Goal: Information Seeking & Learning: Learn about a topic

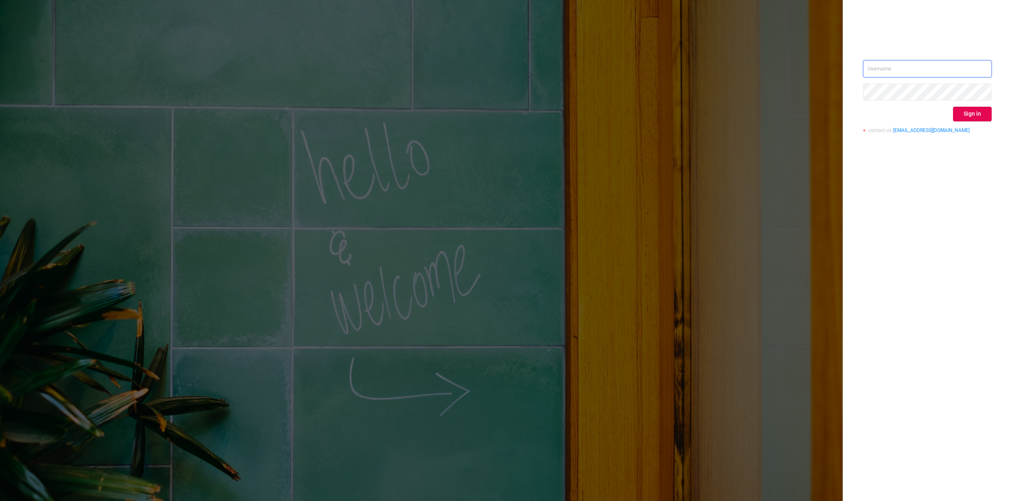
type input "[PERSON_NAME][EMAIL_ADDRESS][DOMAIN_NAME]"
click at [948, 177] on div "[PERSON_NAME][EMAIL_ADDRESS][DOMAIN_NAME] Sign in contact us [EMAIL_ADDRESS][DO…" at bounding box center [927, 250] width 169 height 501
click at [969, 114] on button "Sign in" at bounding box center [972, 114] width 39 height 15
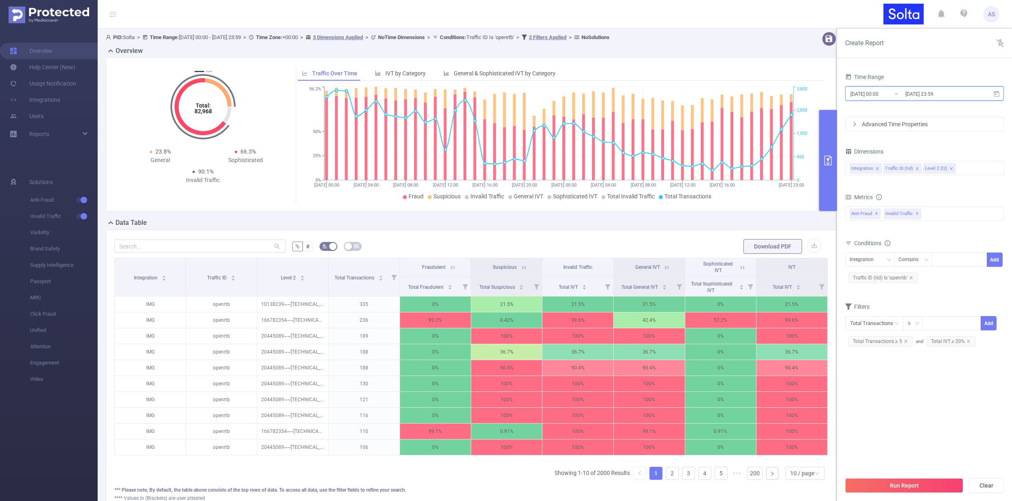
click at [975, 94] on span "[DATE] 00:00 _ [DATE] 23:59" at bounding box center [924, 93] width 159 height 14
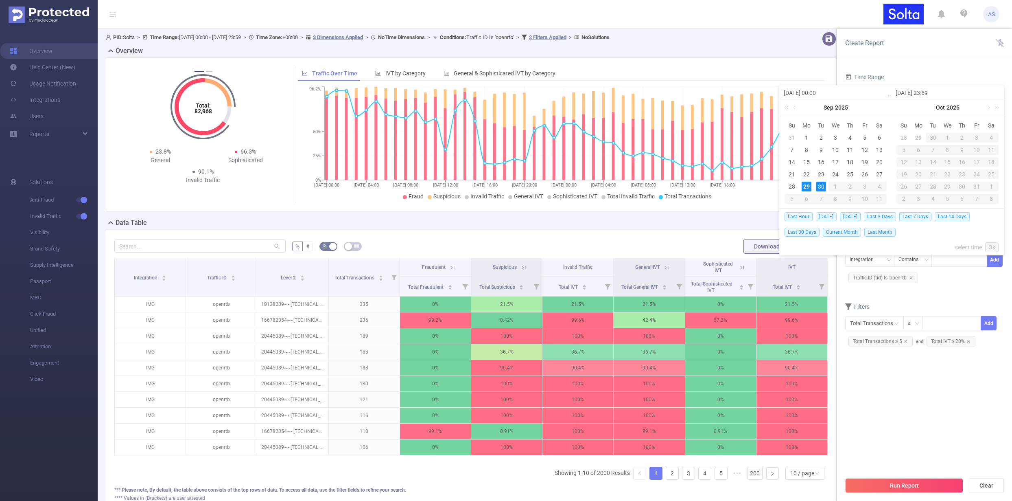
click at [830, 215] on span "[DATE]" at bounding box center [826, 216] width 21 height 9
type input "[DATE] 00:00"
type input "[DATE] 23:59"
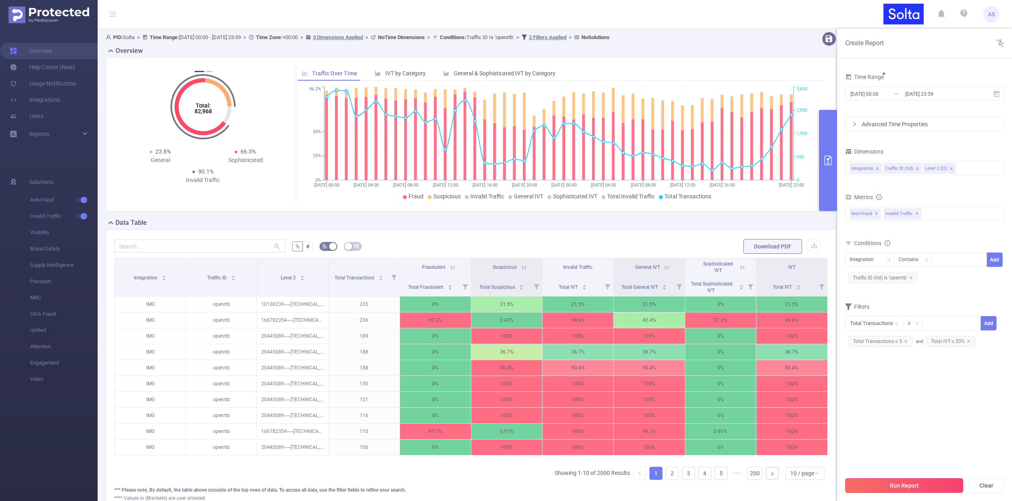
click at [905, 486] on button "Run Report" at bounding box center [904, 485] width 118 height 15
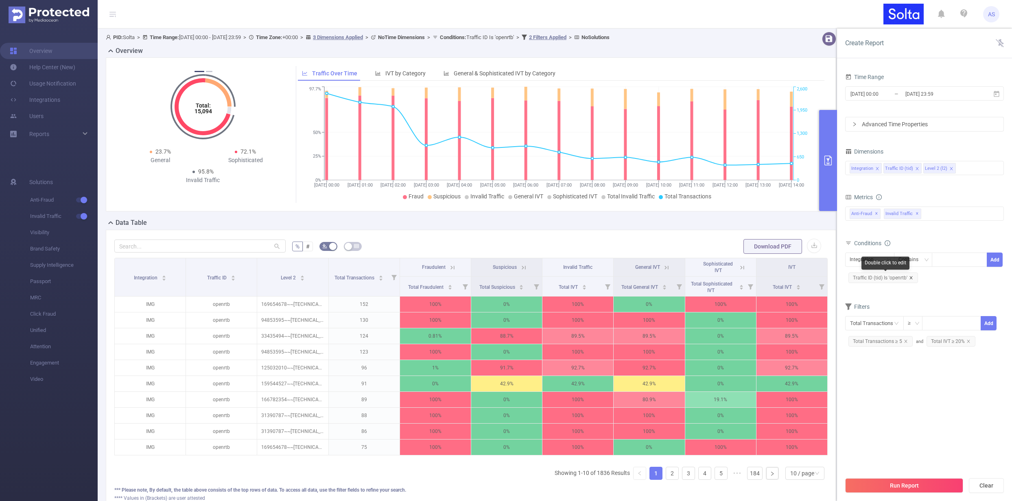
click at [911, 278] on icon "icon: close" at bounding box center [911, 277] width 3 height 3
click at [866, 262] on div "Integration" at bounding box center [865, 259] width 30 height 13
click at [869, 289] on li "Traffic ID (tid)" at bounding box center [869, 289] width 49 height 13
click at [947, 260] on div at bounding box center [959, 259] width 47 height 13
paste input "NEWDSP"
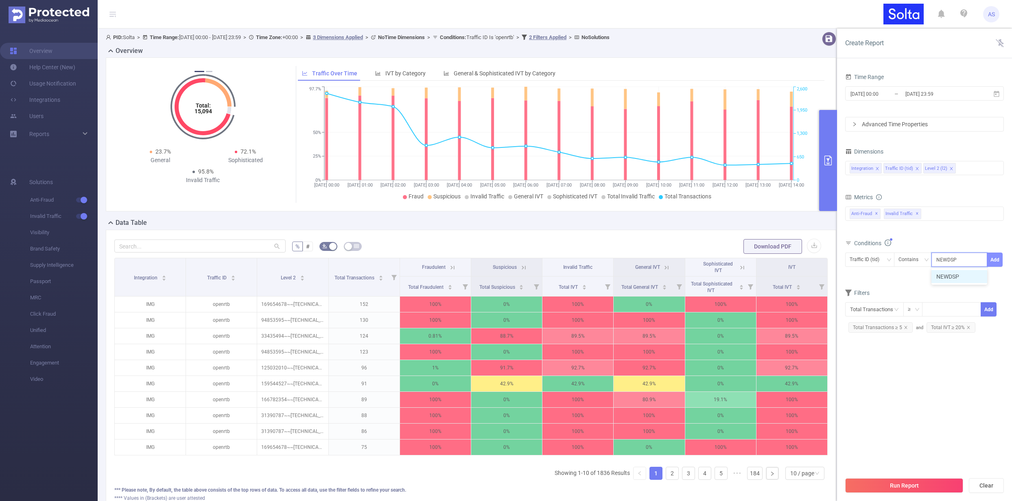
type input "NEWDSP"
click at [993, 261] on button "Add" at bounding box center [995, 259] width 16 height 14
click at [950, 168] on icon "icon: close" at bounding box center [951, 168] width 3 height 3
click at [949, 168] on div "Integration Traffic ID (tid)" at bounding box center [925, 167] width 150 height 13
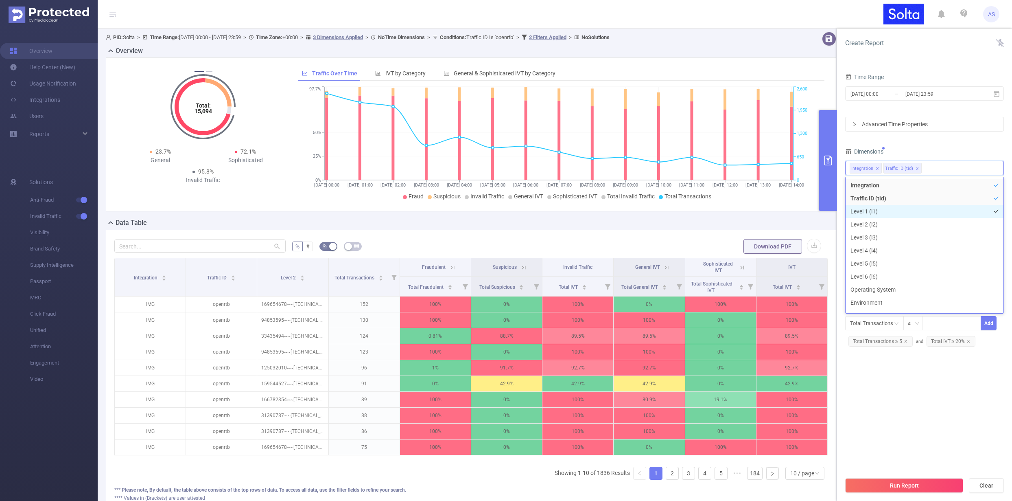
click at [874, 214] on li "Level 1 (l1)" at bounding box center [925, 211] width 158 height 13
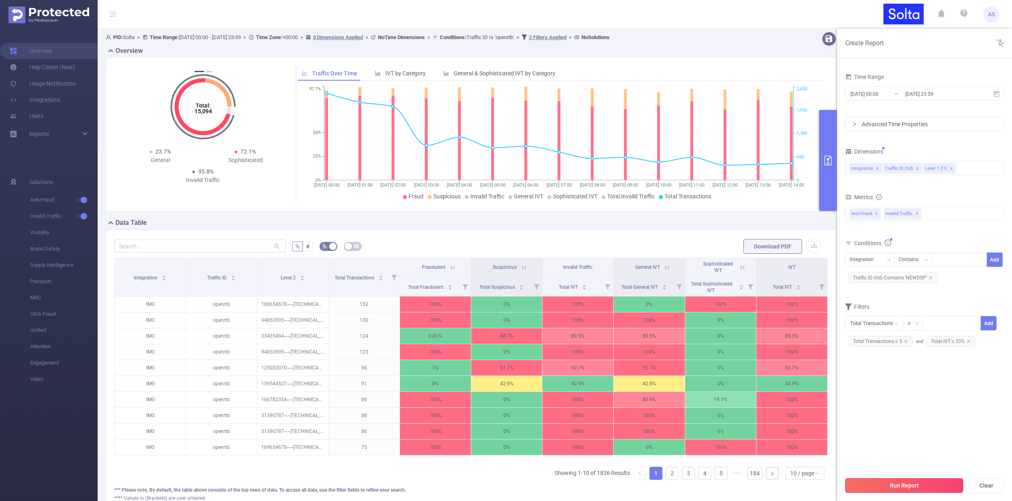
click at [904, 481] on button "Run Report" at bounding box center [904, 485] width 118 height 15
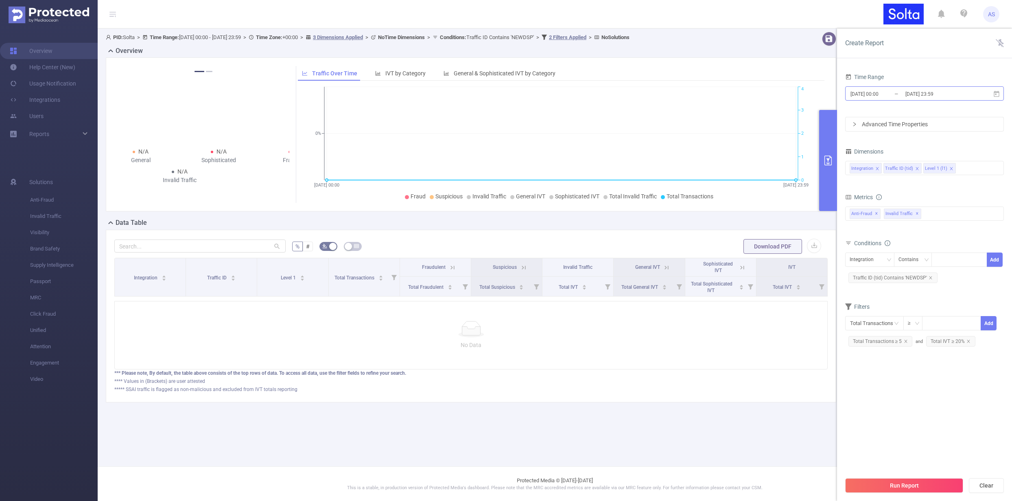
click at [956, 92] on input "[DATE] 23:59" at bounding box center [938, 93] width 66 height 11
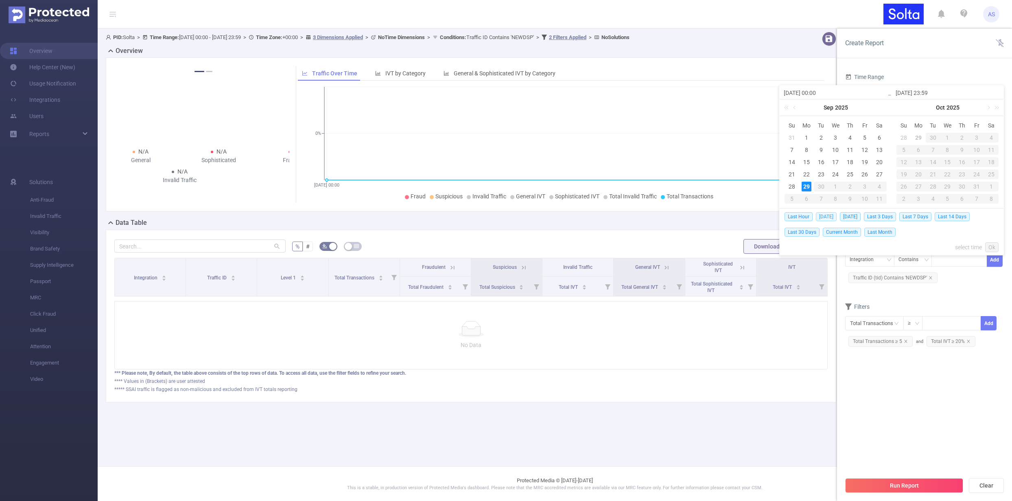
click at [829, 215] on span "[DATE]" at bounding box center [826, 216] width 21 height 9
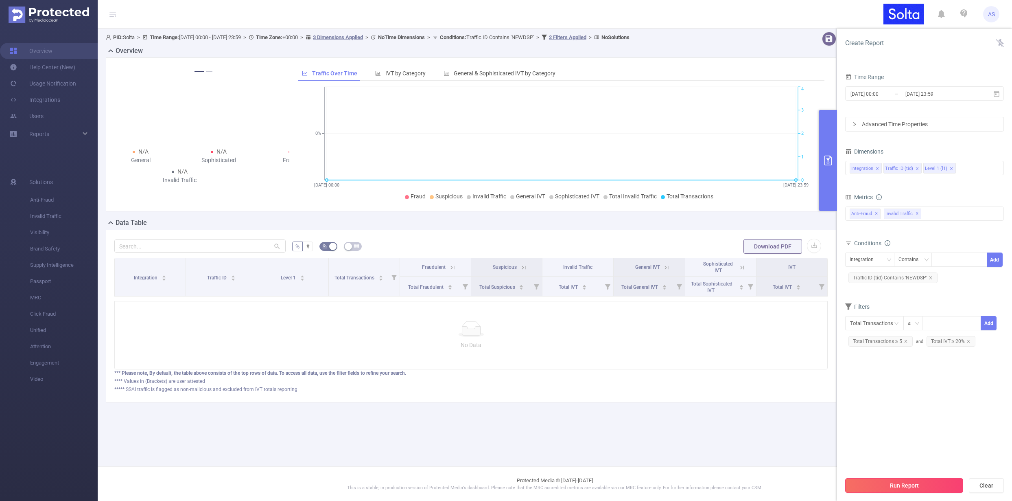
click at [916, 485] on button "Run Report" at bounding box center [904, 485] width 118 height 15
click at [967, 339] on icon "icon: close" at bounding box center [969, 341] width 4 height 4
click at [906, 340] on icon "icon: close" at bounding box center [906, 341] width 4 height 4
click at [921, 482] on button "Run Report" at bounding box center [904, 485] width 118 height 15
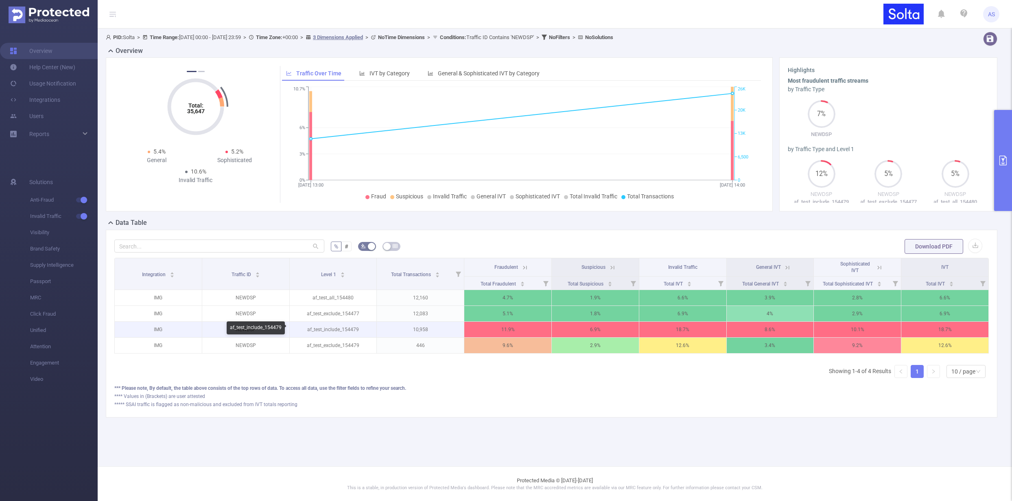
click at [327, 328] on p "af_test_include_154479" at bounding box center [333, 329] width 87 height 15
drag, startPoint x: 327, startPoint y: 328, endPoint x: 327, endPoint y: 335, distance: 6.9
click at [327, 328] on p "af_test_include_154479" at bounding box center [333, 329] width 87 height 15
copy p "af_test_include_154479"
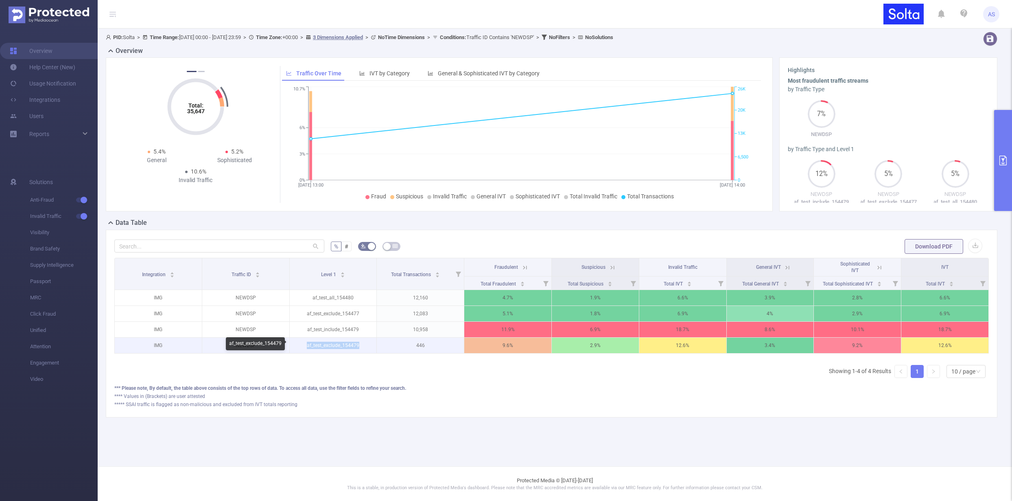
drag, startPoint x: 307, startPoint y: 345, endPoint x: 371, endPoint y: 349, distance: 64.0
click at [371, 349] on p "af_test_exclude_154479" at bounding box center [333, 344] width 87 height 15
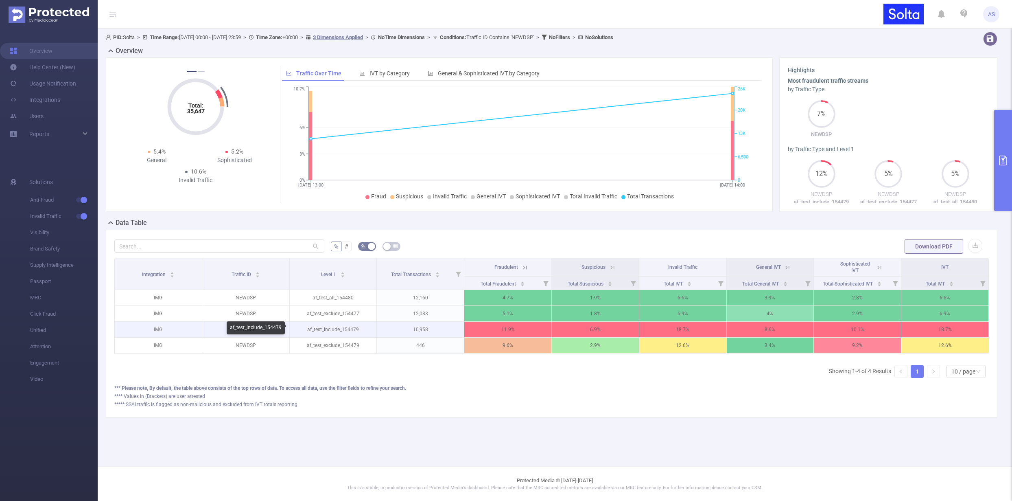
click at [347, 330] on p "af_test_include_154479" at bounding box center [333, 329] width 87 height 15
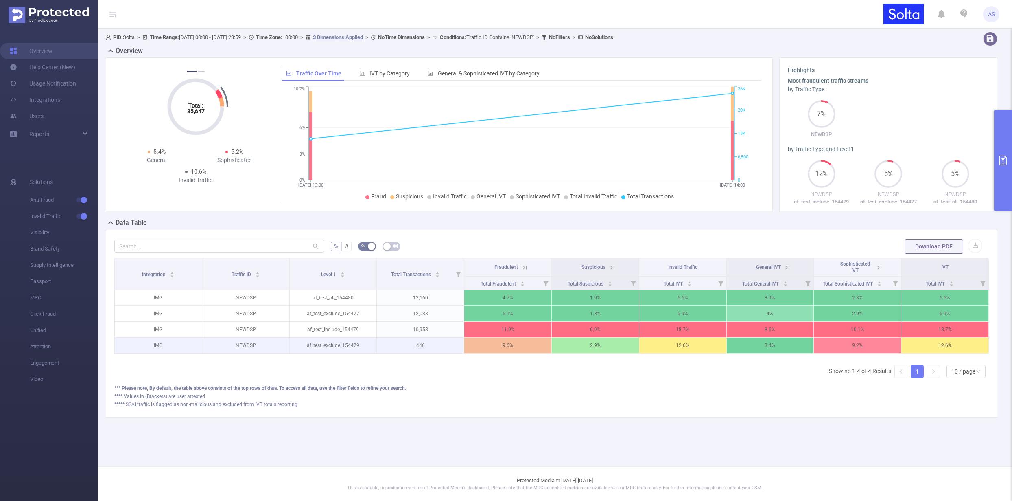
click at [340, 347] on p "af_test_exclude_154479" at bounding box center [333, 344] width 87 height 15
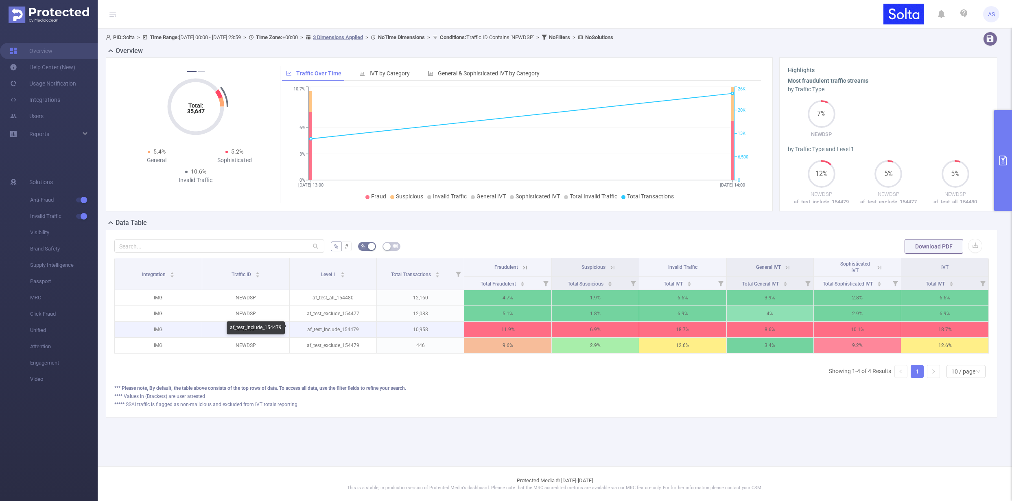
click at [341, 331] on p "af_test_include_154479" at bounding box center [333, 329] width 87 height 15
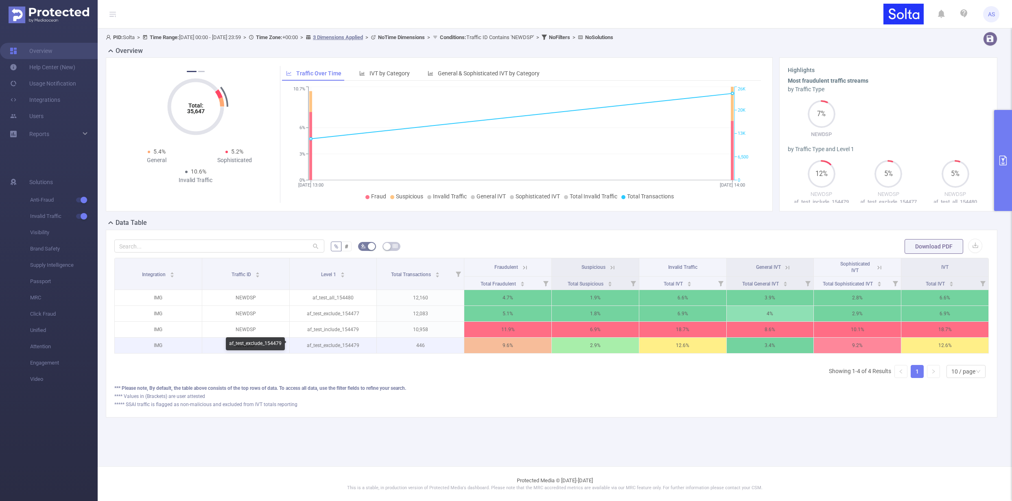
click at [342, 348] on p "af_test_exclude_154479" at bounding box center [333, 344] width 87 height 15
click at [463, 417] on div "% # Download PDF Integration Traffic ID Level 1 Total Transactions Fraudulent S…" at bounding box center [552, 324] width 892 height 188
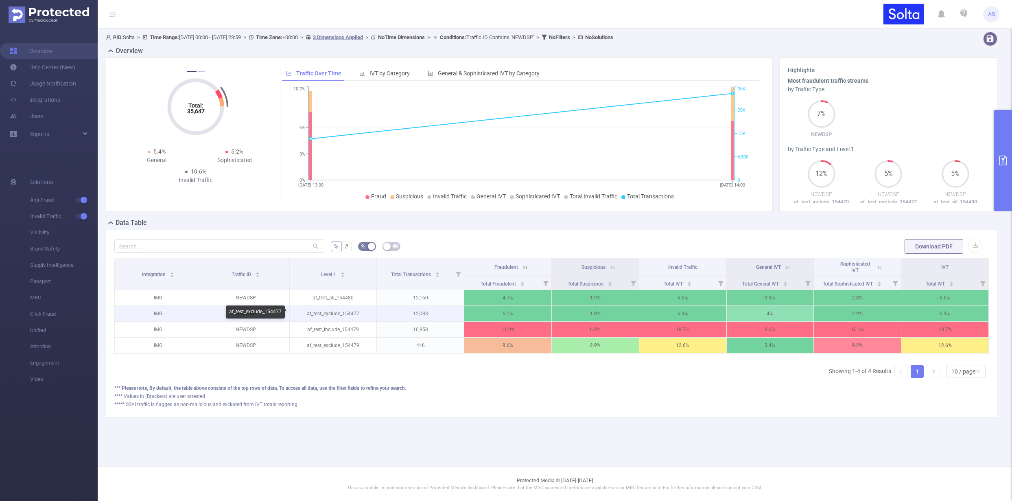
click at [341, 312] on p "af_test_exclude_154477" at bounding box center [333, 313] width 87 height 15
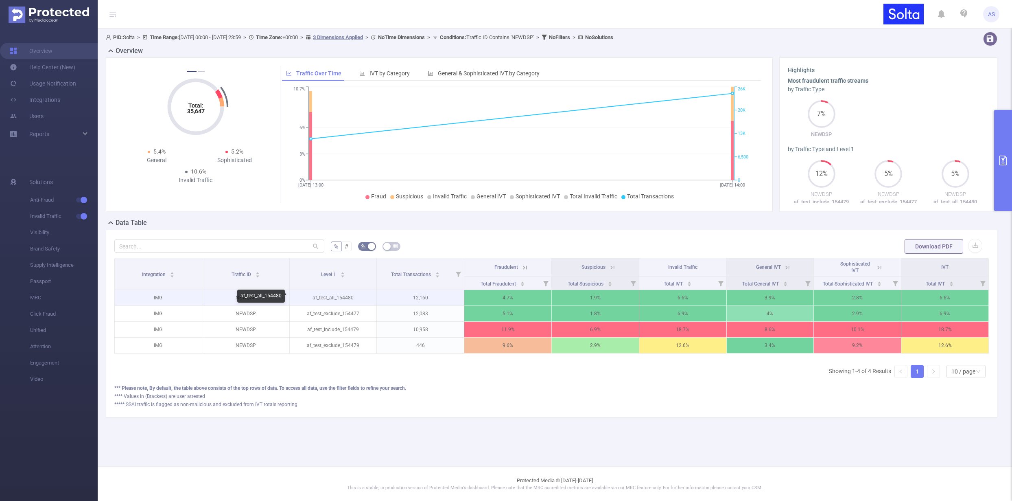
click at [339, 298] on p "af_test_all_154480" at bounding box center [333, 297] width 87 height 15
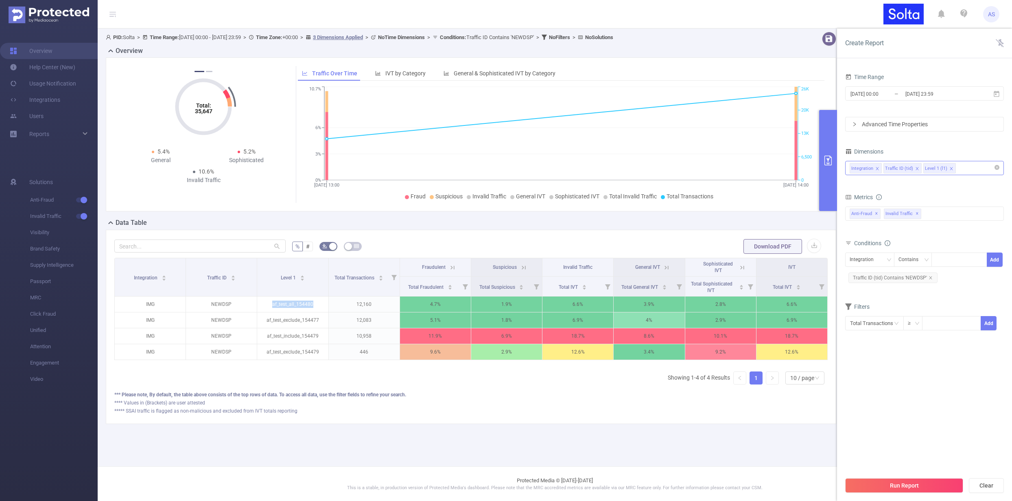
click at [970, 172] on div "Integration Traffic ID (tid) Level 1 (l1)" at bounding box center [925, 167] width 150 height 13
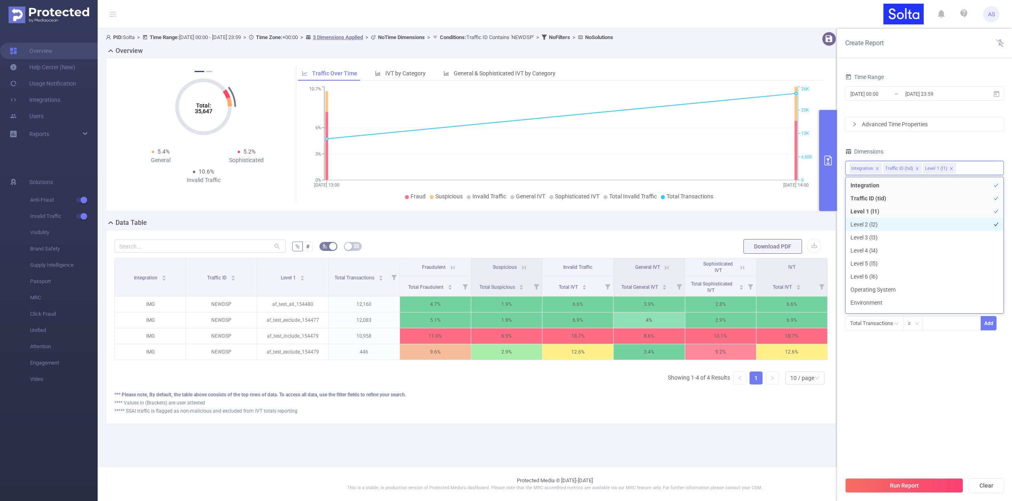
click at [883, 225] on li "Level 2 (l2)" at bounding box center [925, 224] width 158 height 13
click at [879, 237] on li "Level 3 (l3)" at bounding box center [925, 237] width 158 height 13
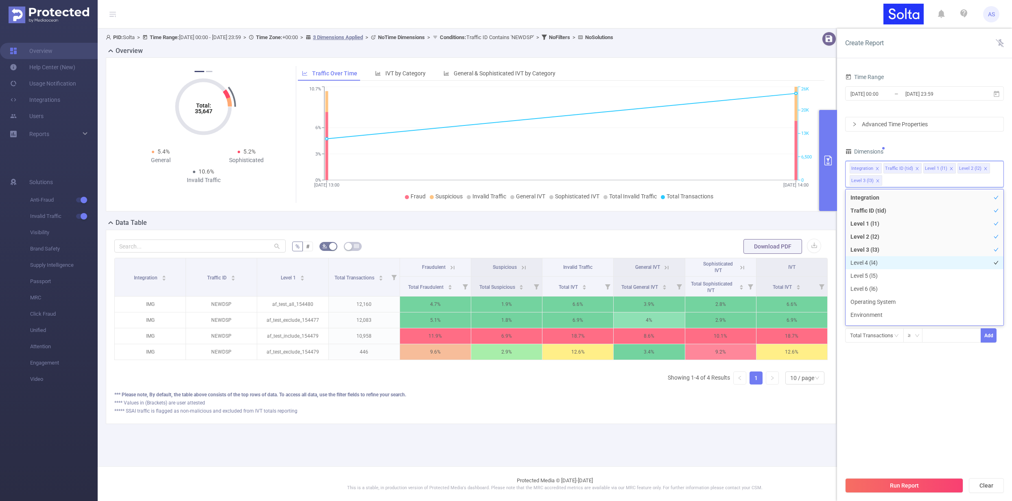
click at [878, 260] on li "Level 4 (l4)" at bounding box center [925, 262] width 158 height 13
click at [875, 280] on li "Level 5 (l5)" at bounding box center [925, 275] width 158 height 13
click at [873, 291] on li "Level 6 (l6)" at bounding box center [925, 288] width 158 height 13
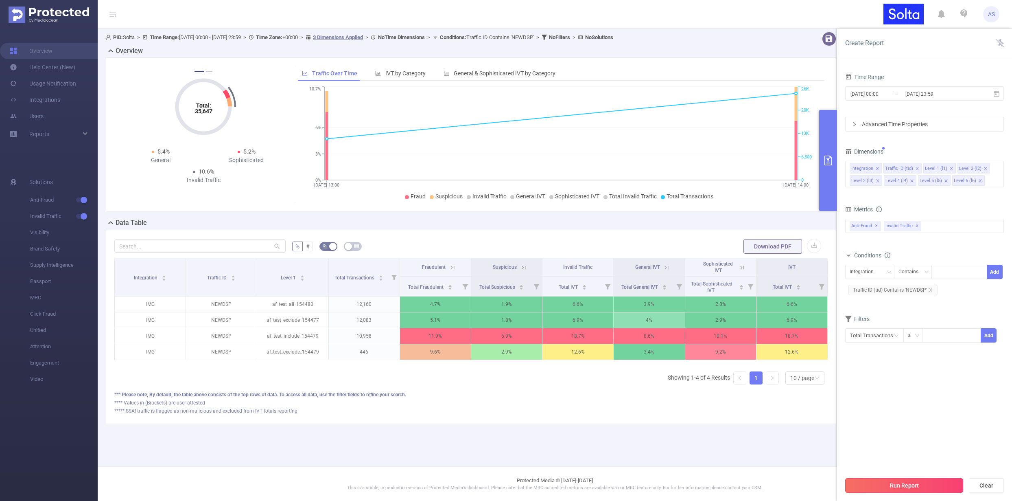
click at [872, 486] on button "Run Report" at bounding box center [904, 485] width 118 height 15
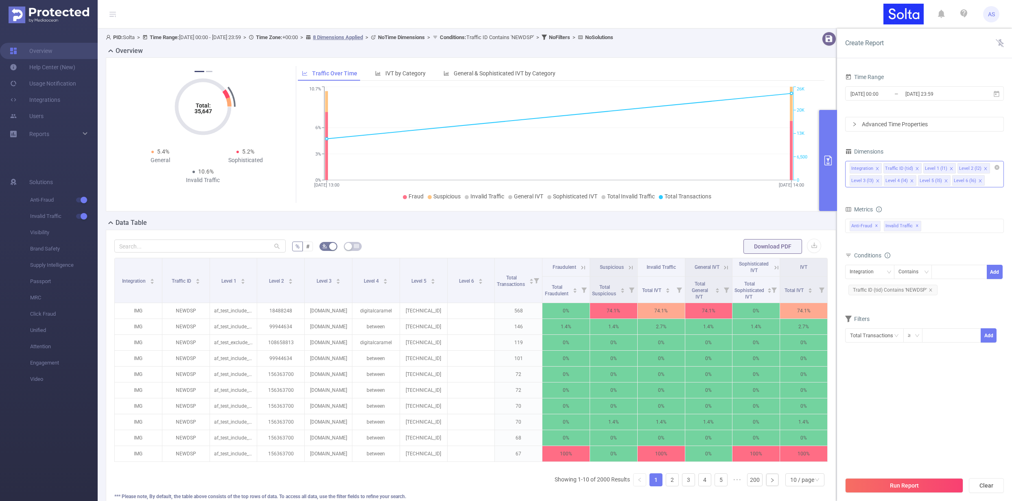
click at [984, 167] on icon "icon: close" at bounding box center [986, 168] width 4 height 4
click at [912, 181] on icon "icon: close" at bounding box center [912, 181] width 4 height 4
click at [912, 180] on icon "icon: close" at bounding box center [912, 181] width 4 height 4
click at [984, 168] on icon "icon: close" at bounding box center [986, 168] width 4 height 4
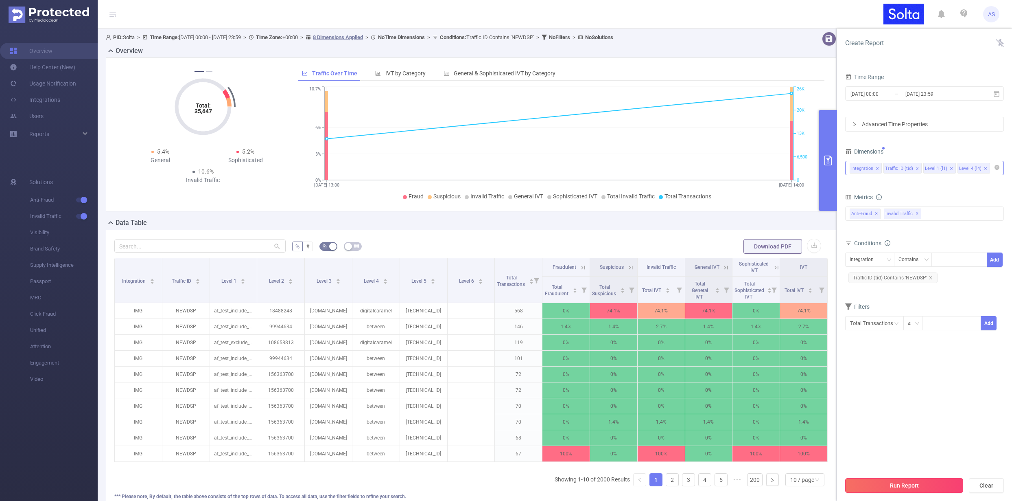
click at [915, 487] on button "Run Report" at bounding box center [904, 485] width 118 height 15
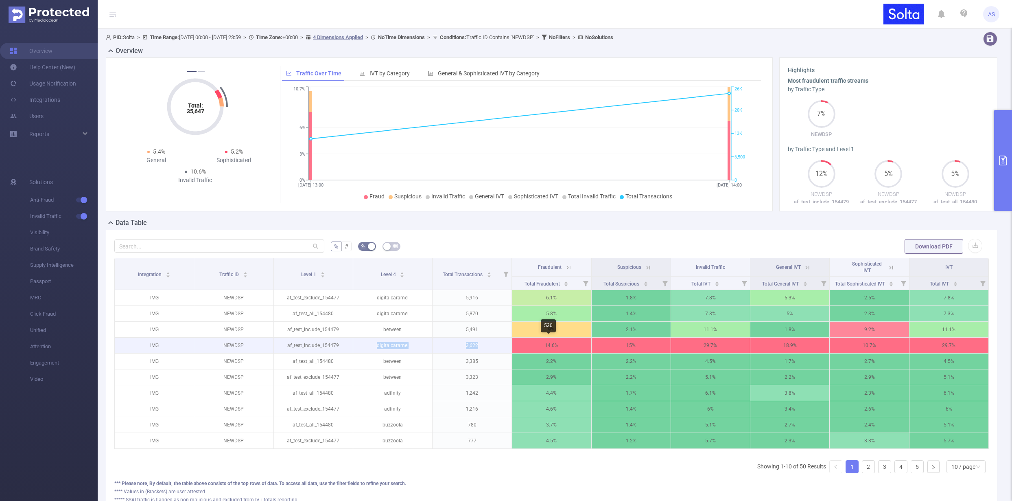
drag, startPoint x: 376, startPoint y: 343, endPoint x: 510, endPoint y: 343, distance: 133.1
click at [510, 343] on tr "IMG NEWDSP af_test_include_154479 digitalcaramel 3,622 14.6% 15% 29.7% 18.9% 10…" at bounding box center [552, 345] width 874 height 16
click at [390, 278] on div "Level 4" at bounding box center [393, 273] width 24 height 8
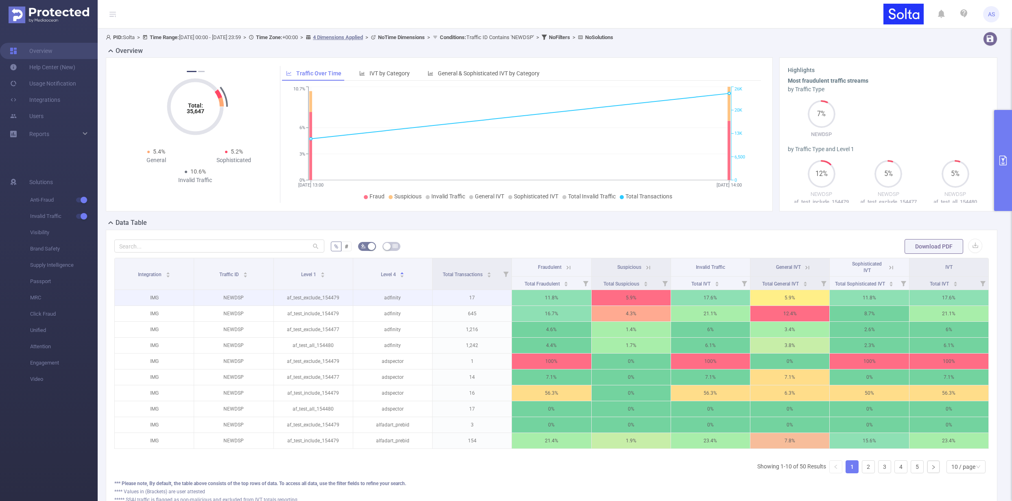
click at [474, 296] on p "17" at bounding box center [472, 297] width 79 height 15
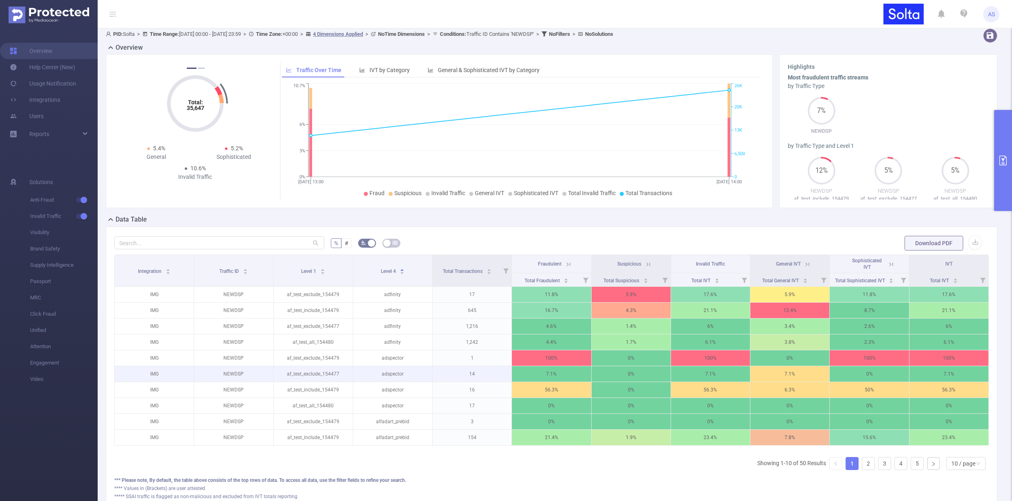
scroll to position [5, 0]
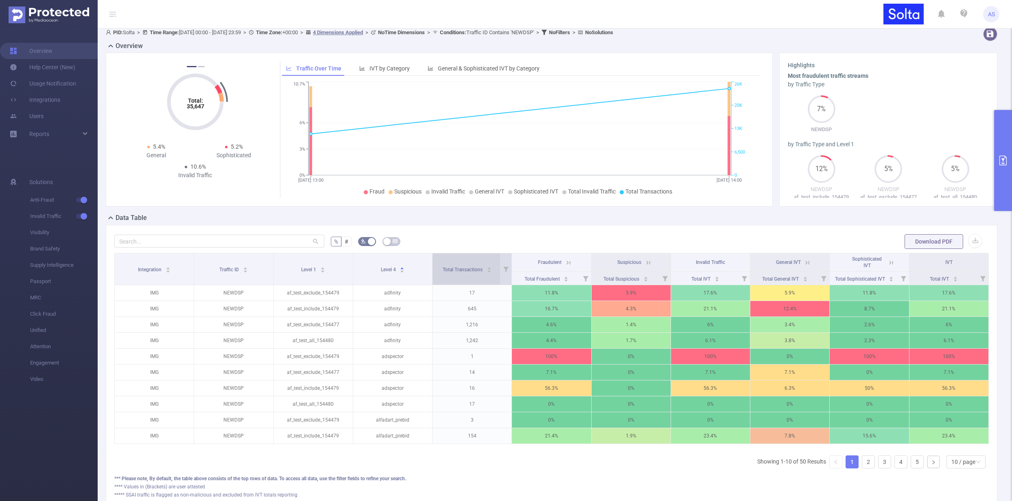
click at [467, 273] on div "Total Transactions" at bounding box center [467, 269] width 49 height 8
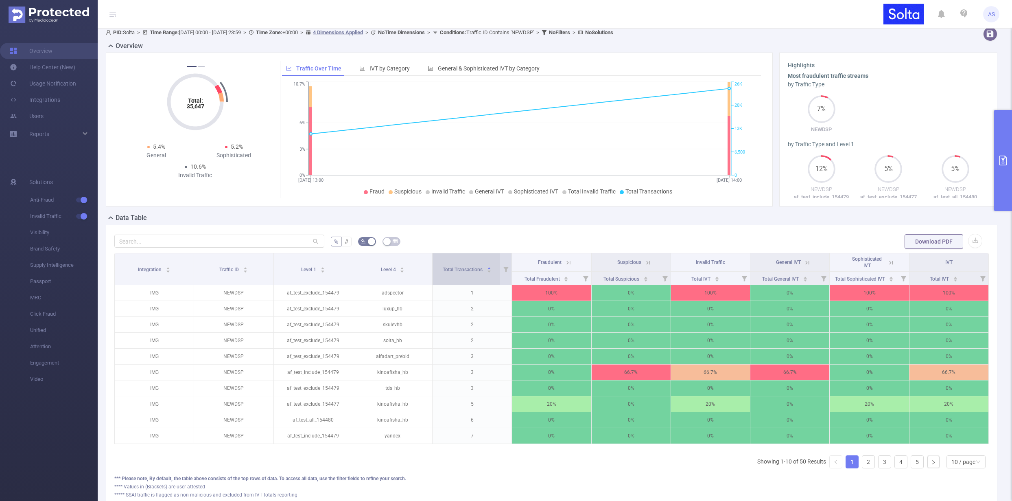
click at [467, 273] on div "Total Transactions" at bounding box center [467, 269] width 49 height 8
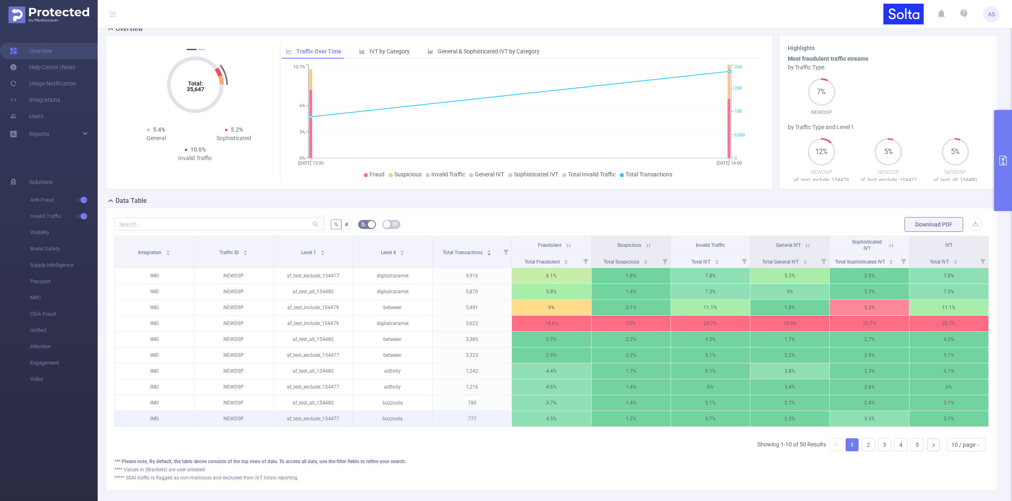
scroll to position [33, 0]
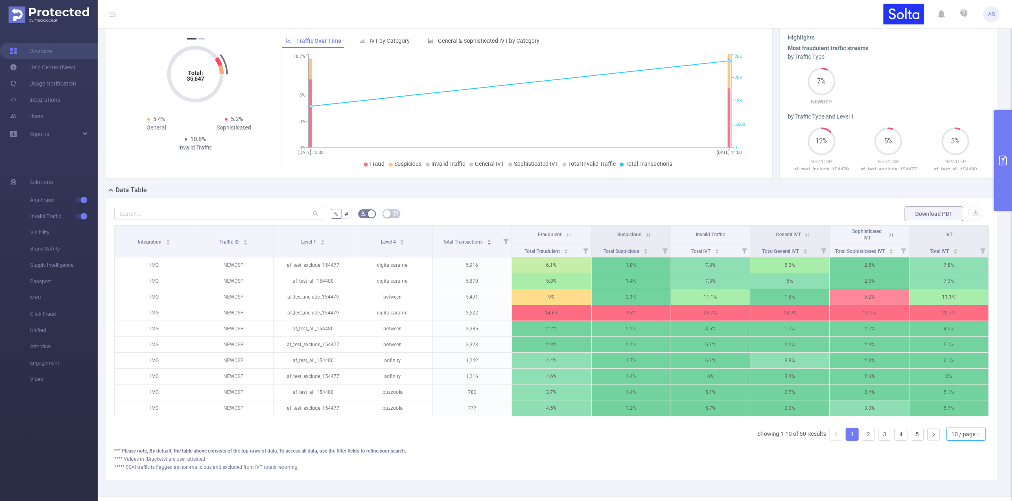
click at [963, 440] on div "10 / page" at bounding box center [964, 434] width 24 height 12
click at [961, 425] on li "50 / page" at bounding box center [959, 425] width 39 height 13
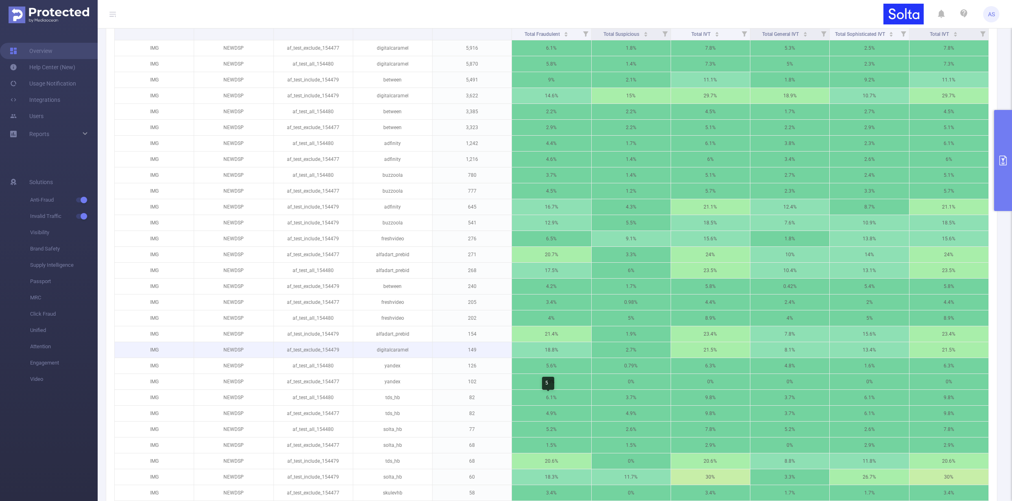
scroll to position [258, 0]
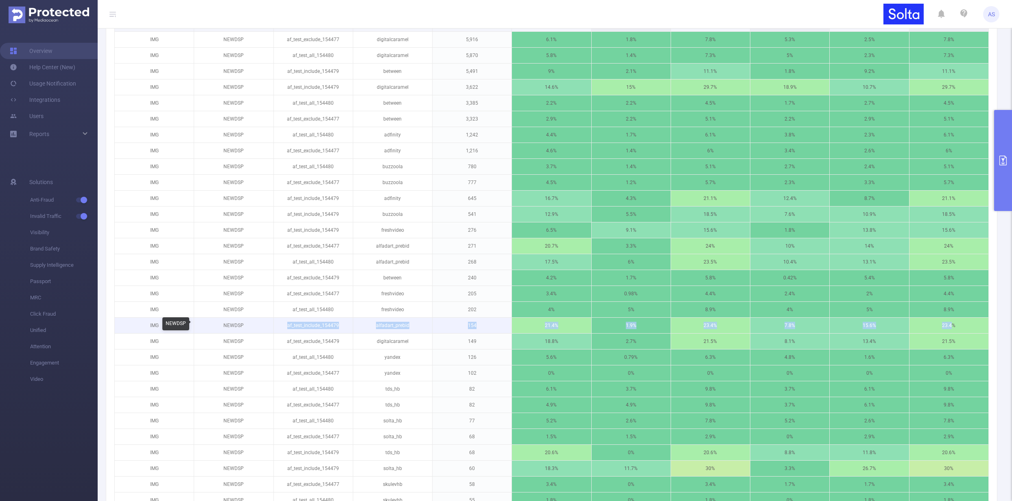
drag, startPoint x: 945, startPoint y: 323, endPoint x: 252, endPoint y: 327, distance: 693.9
click at [252, 327] on tr "IMG NEWDSP af_test_include_154479 alfadart_prebid 154 21.4% 1.9% 23.4% 7.8% 15.…" at bounding box center [552, 325] width 874 height 16
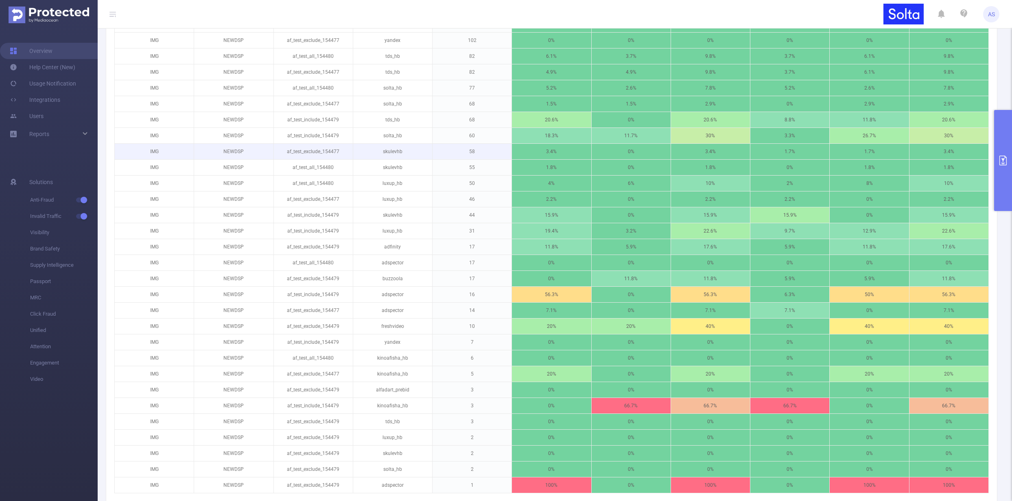
scroll to position [703, 0]
